Goal: Task Accomplishment & Management: Complete application form

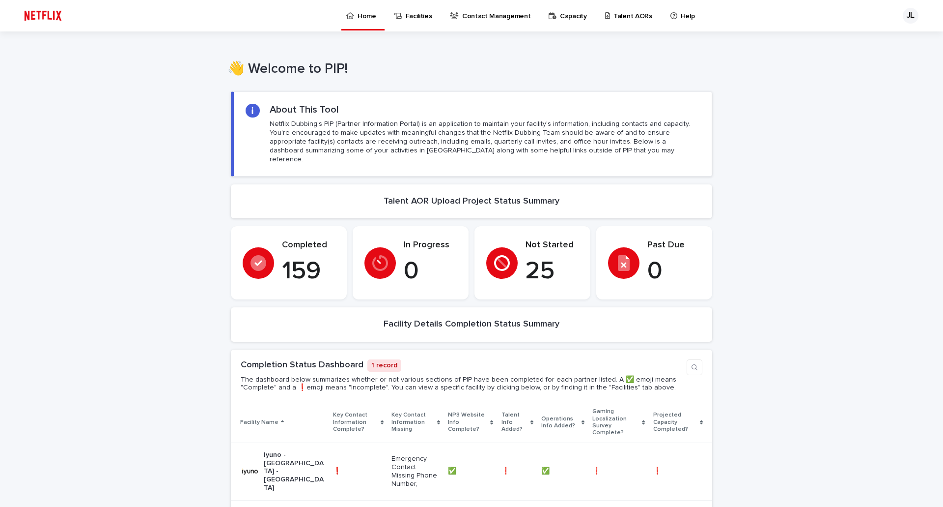
click at [613, 22] on link "Talent AORs" at bounding box center [630, 15] width 53 height 30
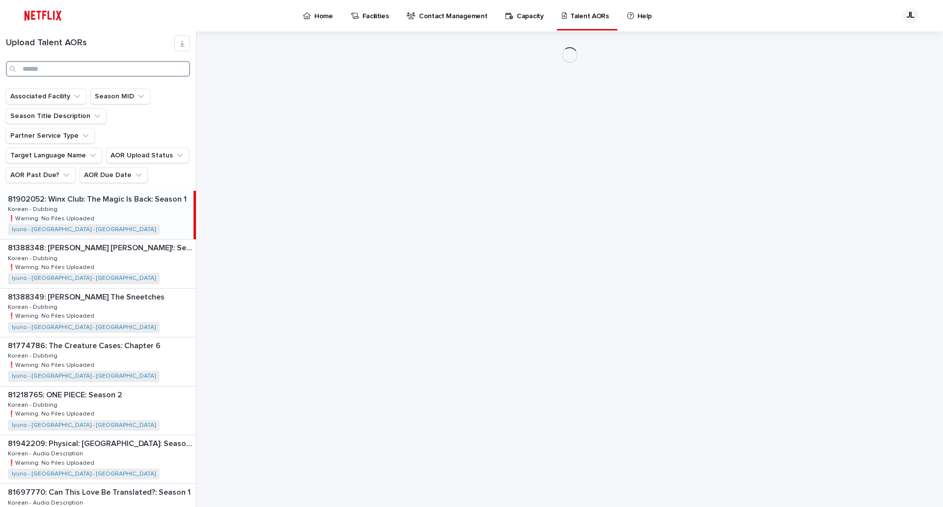
click at [87, 69] on input "Search" at bounding box center [98, 69] width 184 height 16
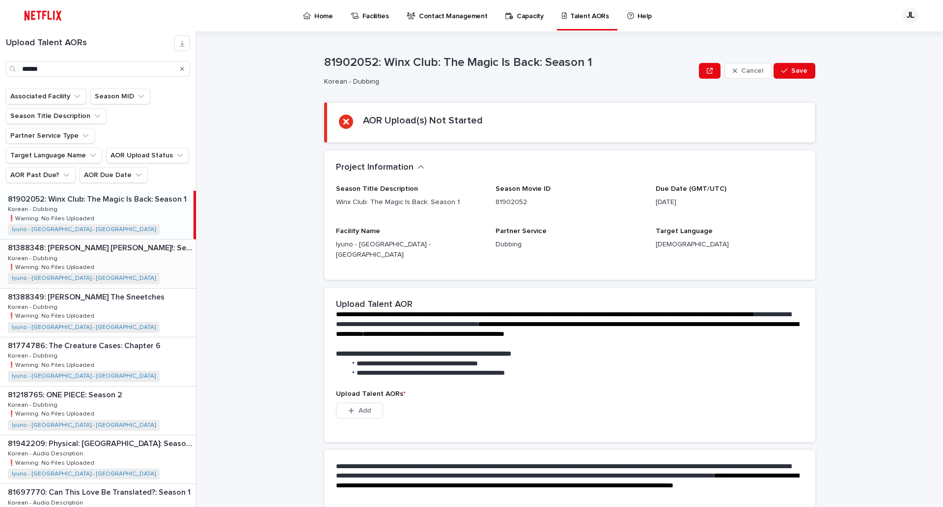
click at [150, 245] on div "81388348: [PERSON_NAME] [PERSON_NAME]!: Season 1 81388348: [PERSON_NAME] [PERSO…" at bounding box center [98, 263] width 196 height 48
click at [130, 244] on div "81388348: [PERSON_NAME] [PERSON_NAME]!: Season 1 81388348: [PERSON_NAME] [PERSO…" at bounding box center [97, 263] width 194 height 48
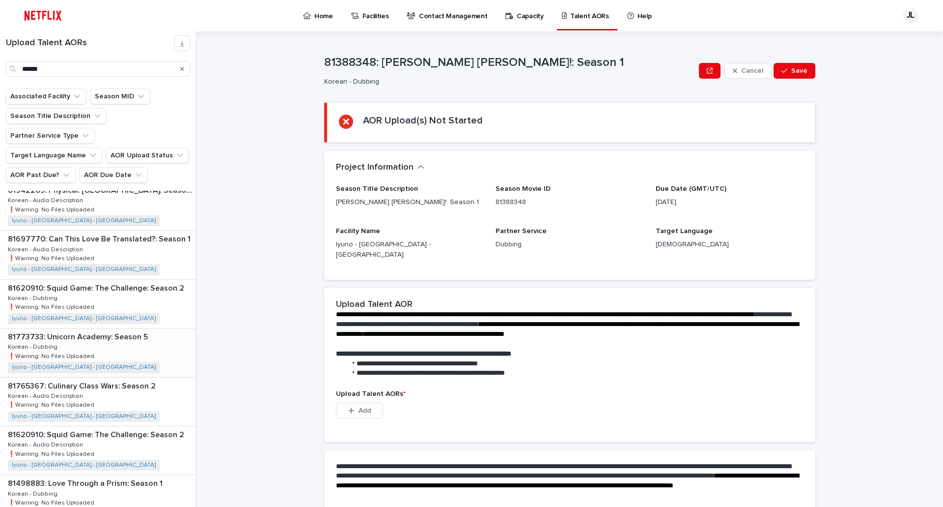
scroll to position [278, 0]
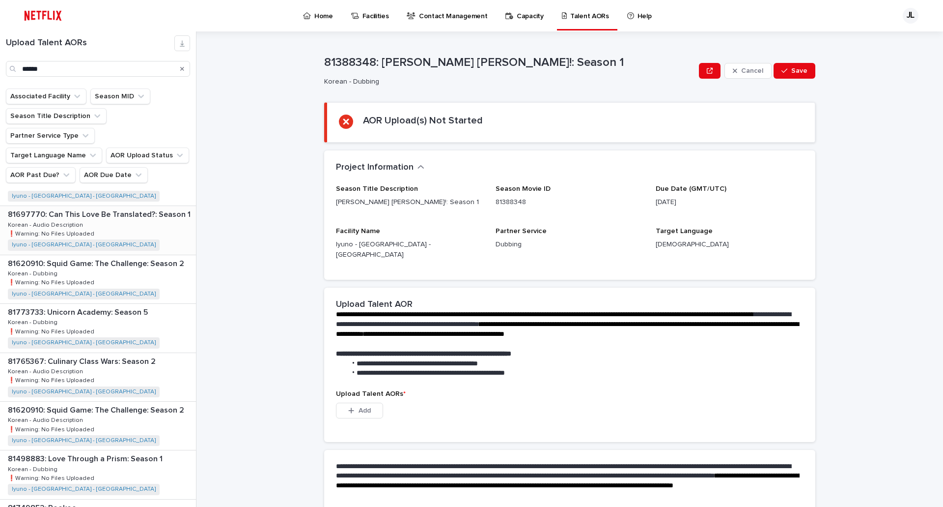
click at [134, 212] on div "81697770: Can This Love Be Translated?: Season 1 81697770: Can This Love Be Tra…" at bounding box center [98, 230] width 196 height 48
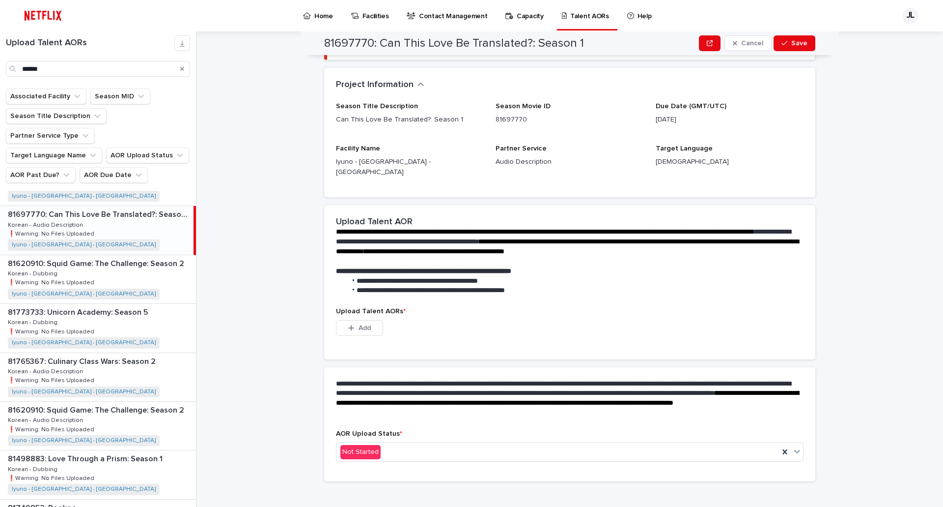
scroll to position [33, 0]
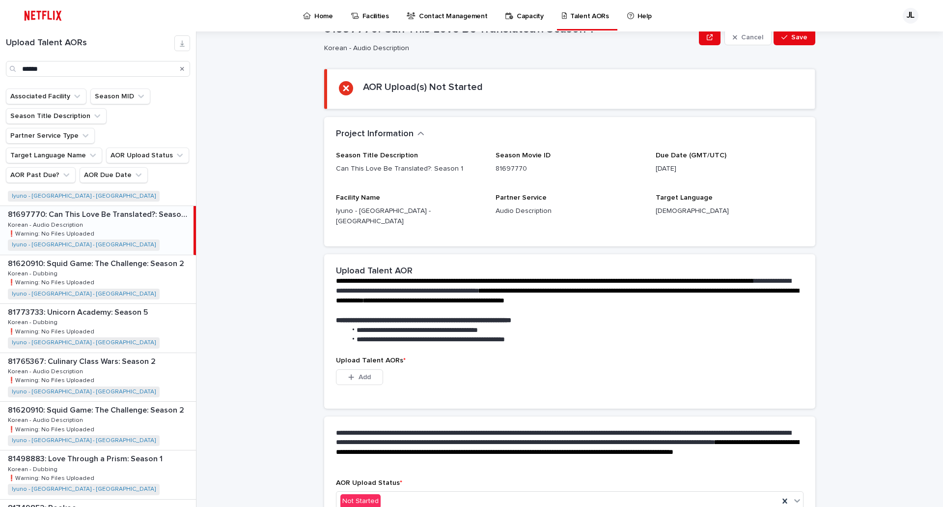
click at [256, 417] on div "**********" at bounding box center [575, 268] width 735 height 475
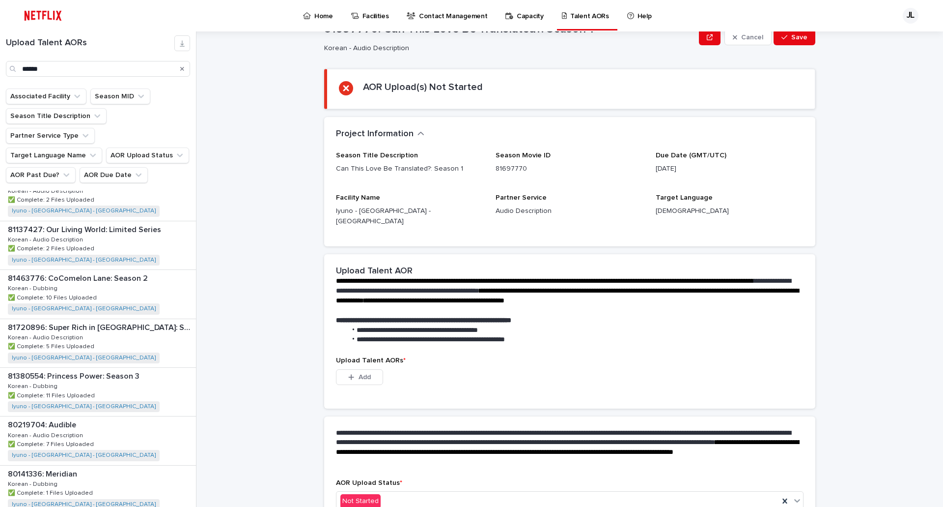
scroll to position [1162, 0]
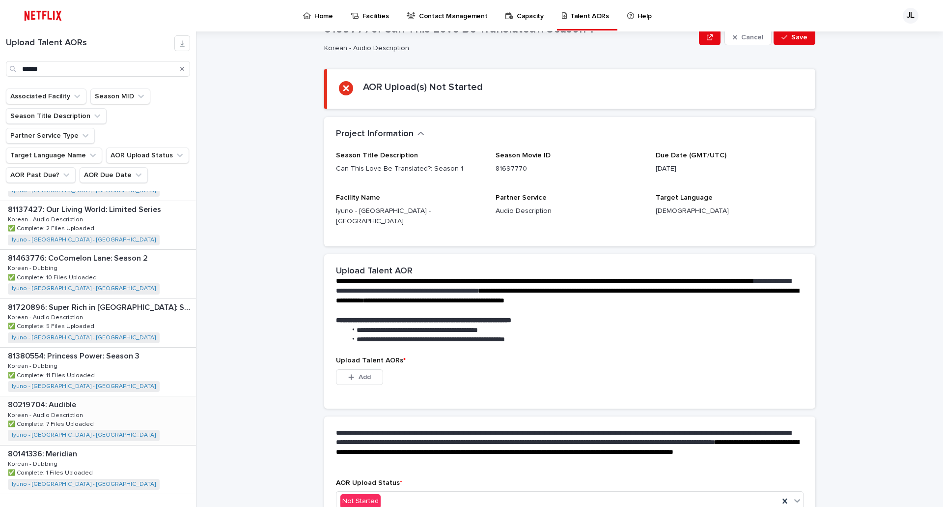
click at [119, 396] on div "80219704: Audible 80219704: Audible Korean - Audio Description Korean - Audio D…" at bounding box center [98, 420] width 196 height 48
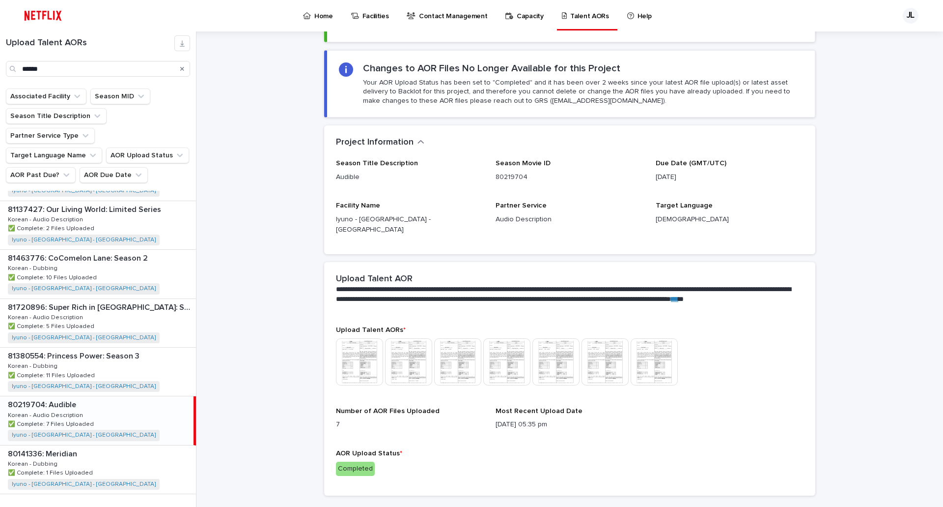
scroll to position [110, 0]
click at [80, 63] on input "******" at bounding box center [98, 69] width 184 height 16
drag, startPoint x: 75, startPoint y: 69, endPoint x: 121, endPoint y: 148, distance: 91.6
click at [0, 64] on div "Upload Talent AORs ******" at bounding box center [98, 55] width 196 height 41
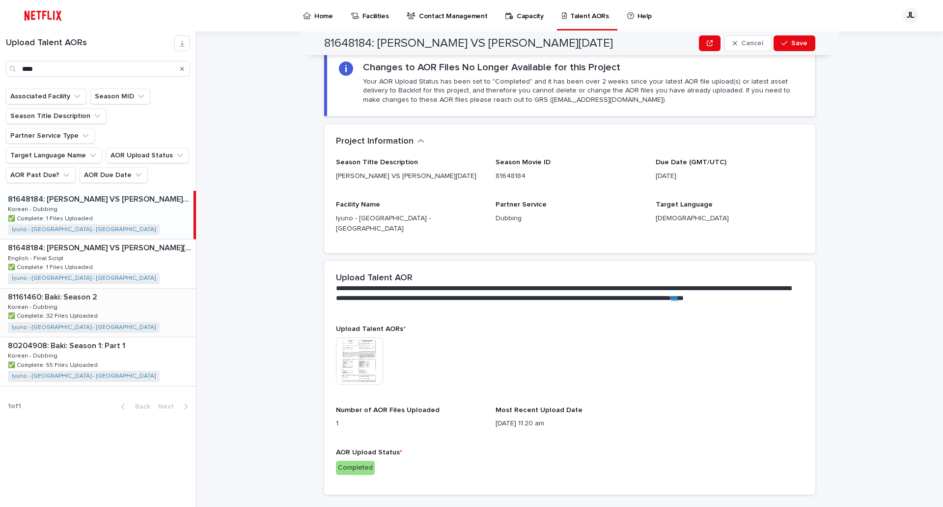
click at [106, 288] on div "81161460: Baki: Season 2 81161460: Baki: Season 2 Korean - Dubbing Korean - Dub…" at bounding box center [98, 312] width 196 height 48
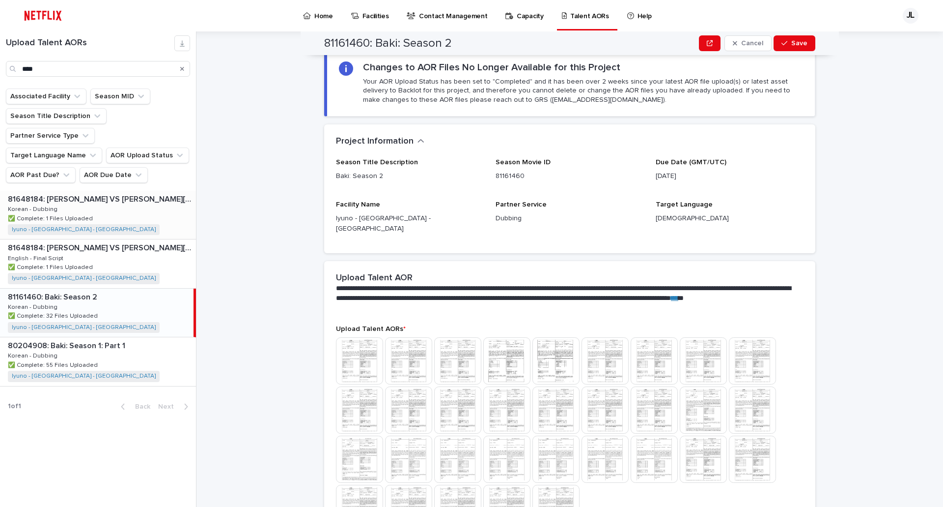
drag, startPoint x: 252, startPoint y: 417, endPoint x: 162, endPoint y: 214, distance: 222.2
click at [252, 417] on div "81161460: Baki: Season 2 Cancel Save 81161460: Baki: Season 2 Korean - Dubbing …" at bounding box center [575, 268] width 735 height 475
drag, startPoint x: 109, startPoint y: 64, endPoint x: 1, endPoint y: 116, distance: 119.8
click at [0, 84] on div "Upload Talent AORs ****" at bounding box center [98, 59] width 196 height 57
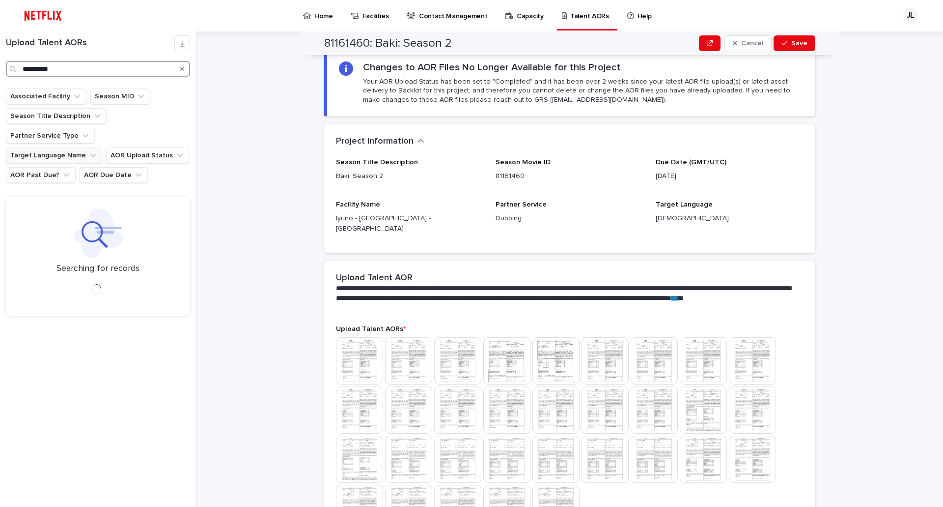
type input "**********"
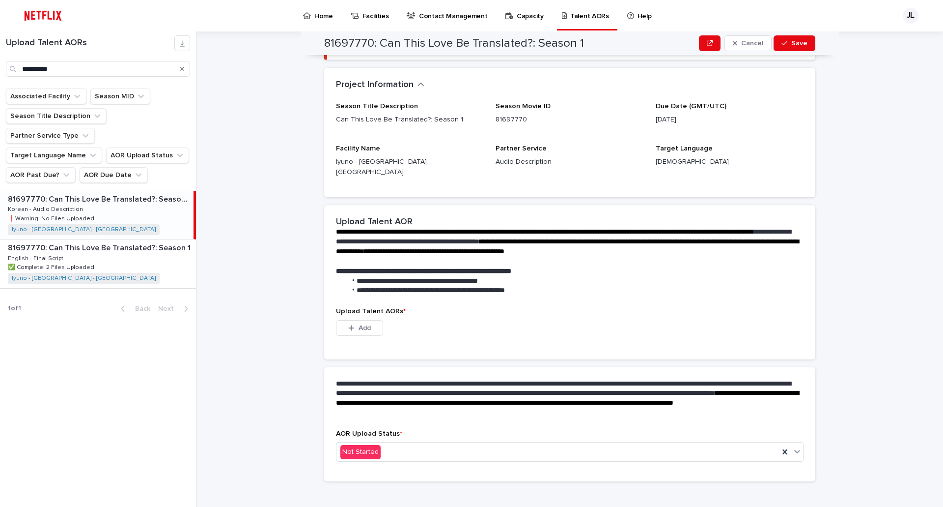
click at [123, 196] on div "81697770: Can This Love Be Translated?: Season 1 81697770: Can This Love Be Tra…" at bounding box center [97, 215] width 194 height 48
click at [157, 191] on div "81697770: Can This Love Be Translated?: Season 1 81697770: Can This Love Be Tra…" at bounding box center [97, 215] width 194 height 48
click at [364, 324] on span "Add" at bounding box center [365, 327] width 12 height 7
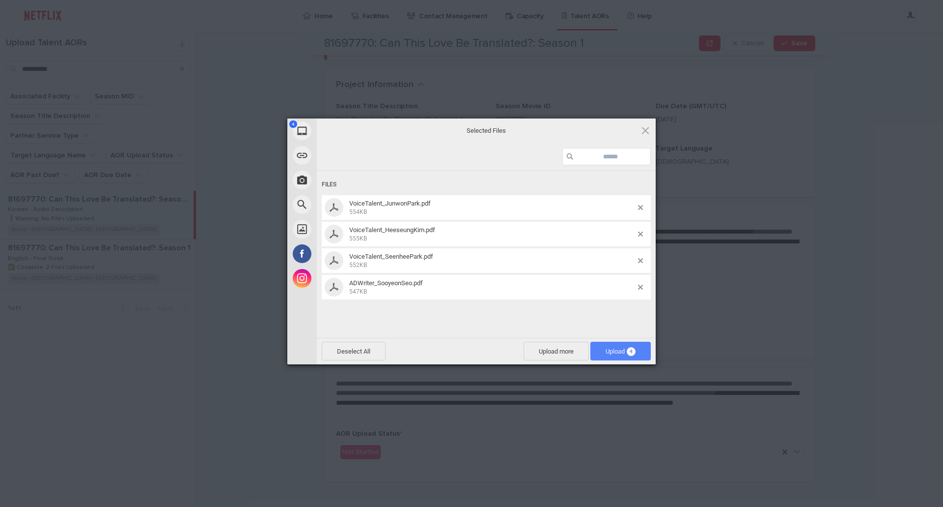
click at [622, 352] on span "Upload 4" at bounding box center [621, 350] width 30 height 7
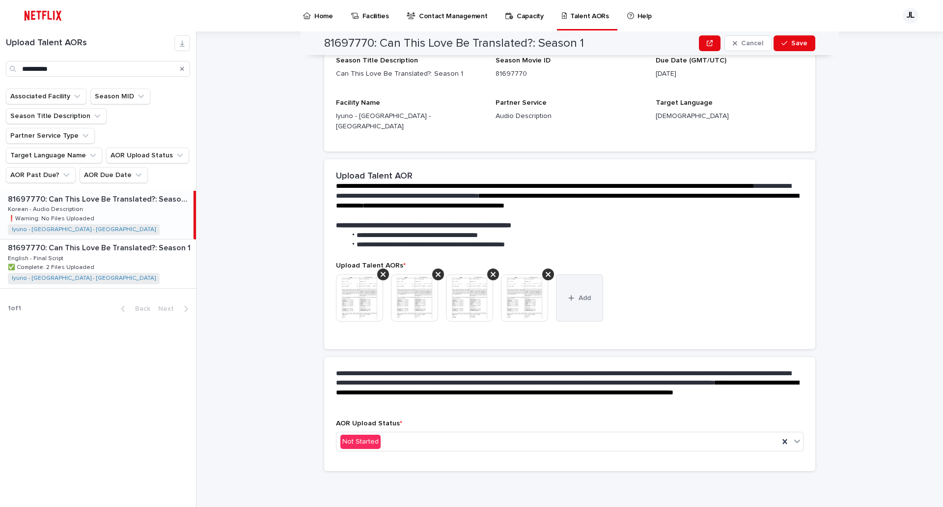
scroll to position [70, 0]
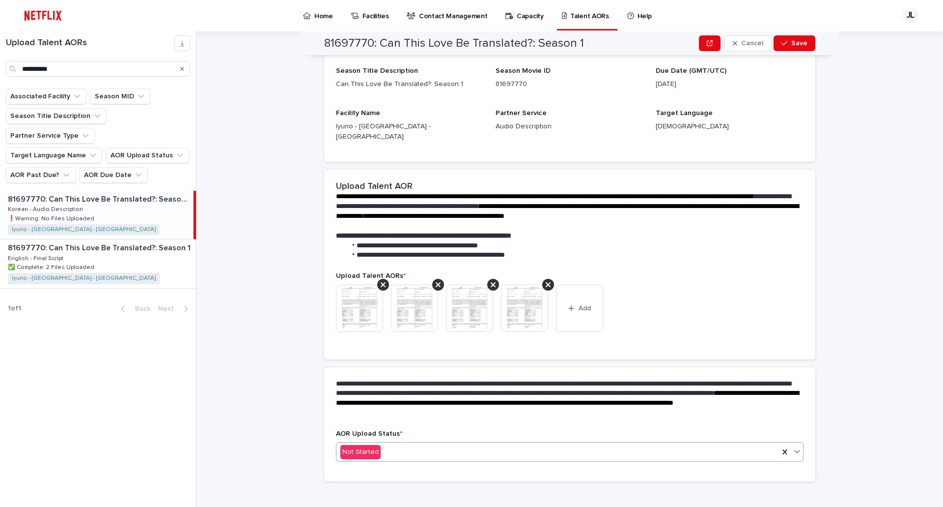
click at [584, 444] on div "Not Started" at bounding box center [558, 452] width 443 height 16
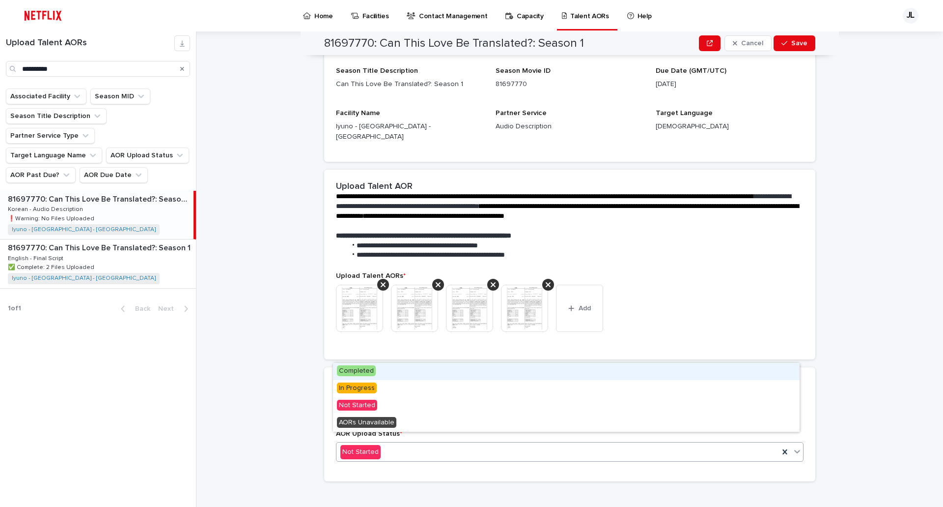
click at [365, 370] on span "Completed" at bounding box center [356, 370] width 39 height 11
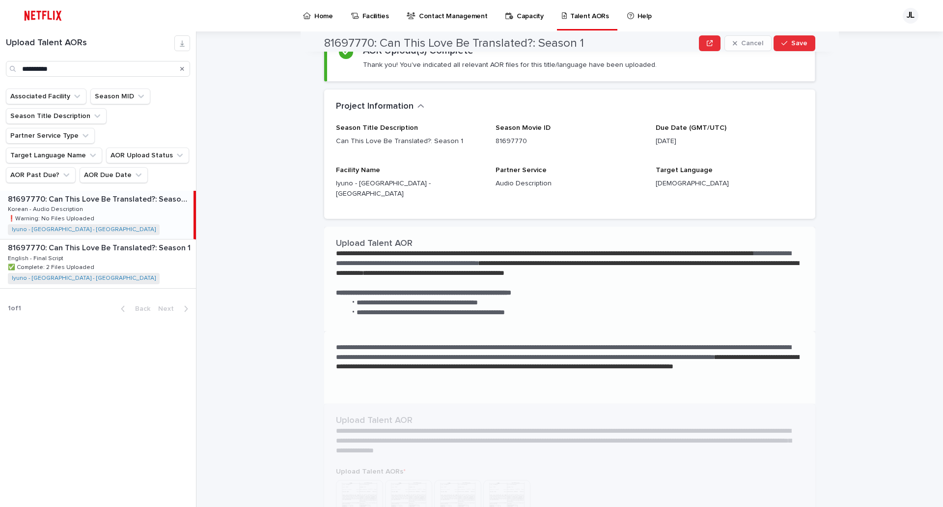
scroll to position [0, 0]
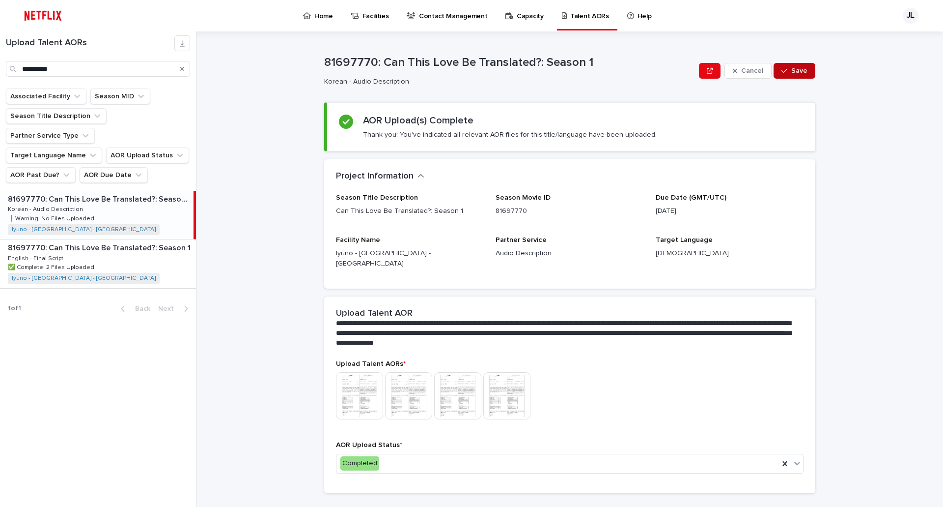
click at [796, 70] on span "Save" at bounding box center [800, 70] width 16 height 7
